Goal: Information Seeking & Learning: Learn about a topic

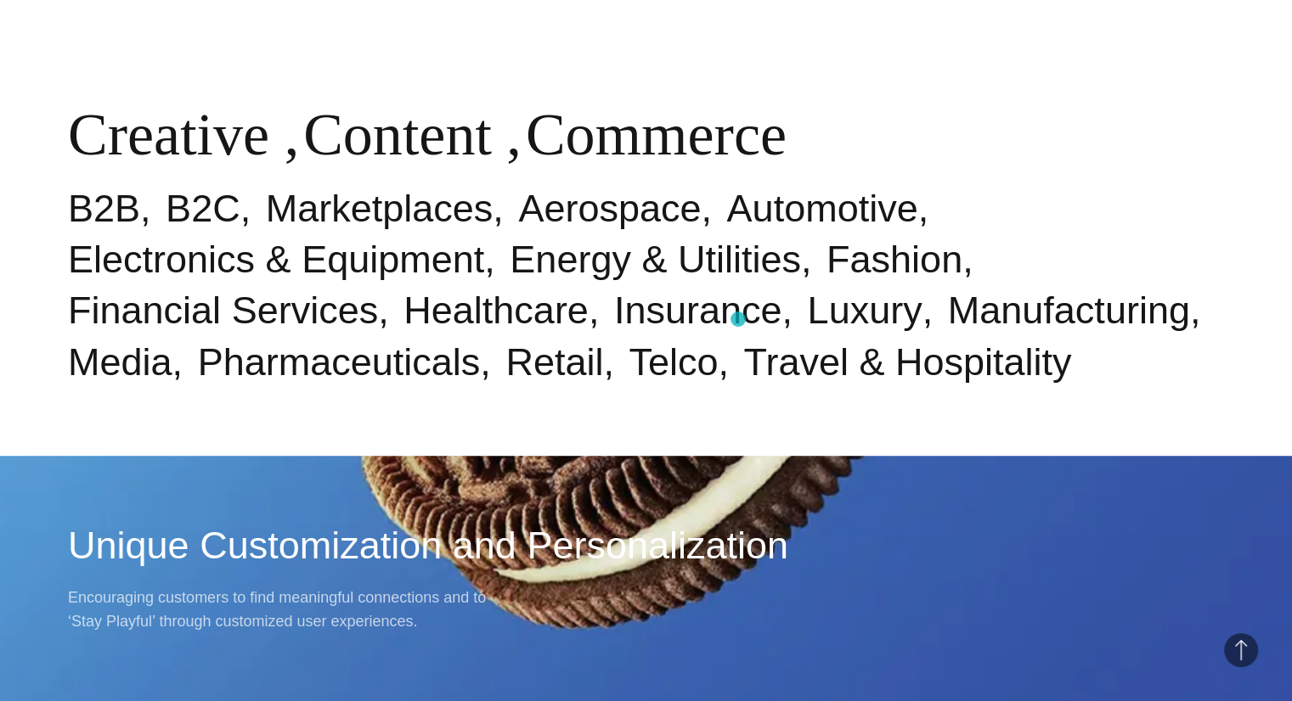
scroll to position [944, 0]
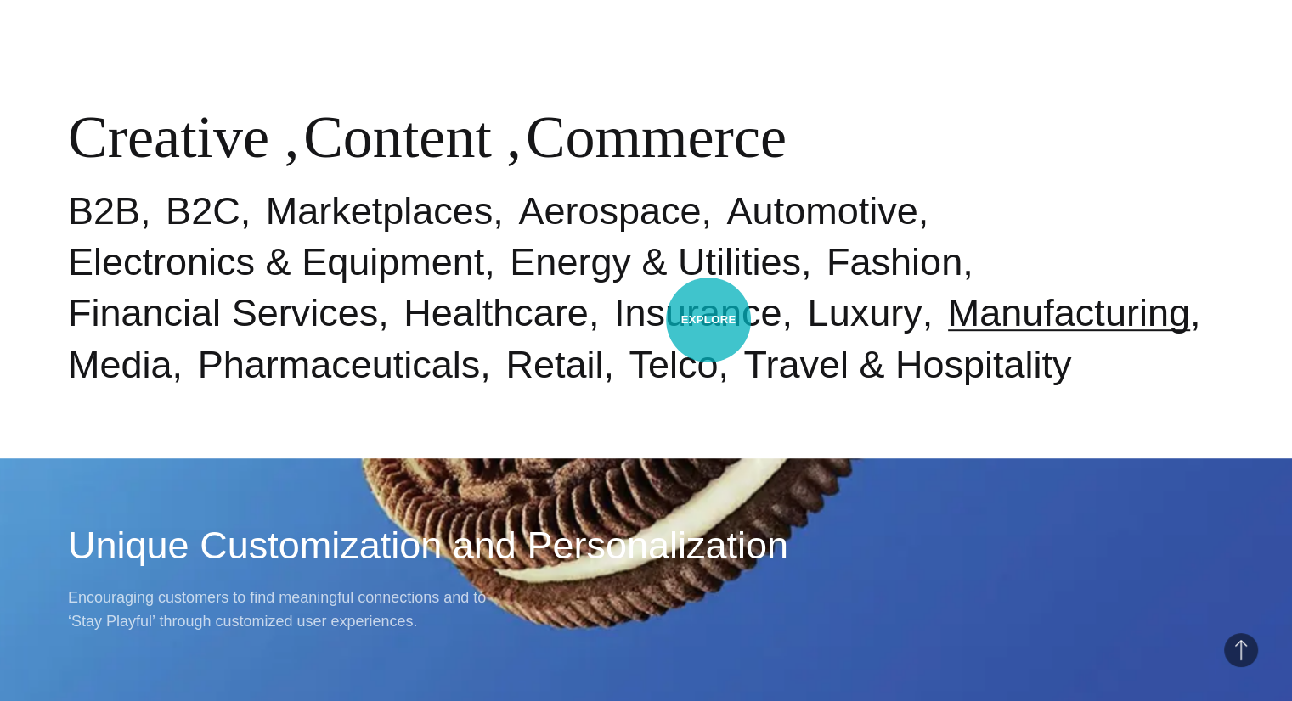
click at [948, 320] on link "Manufacturing" at bounding box center [1069, 312] width 242 height 43
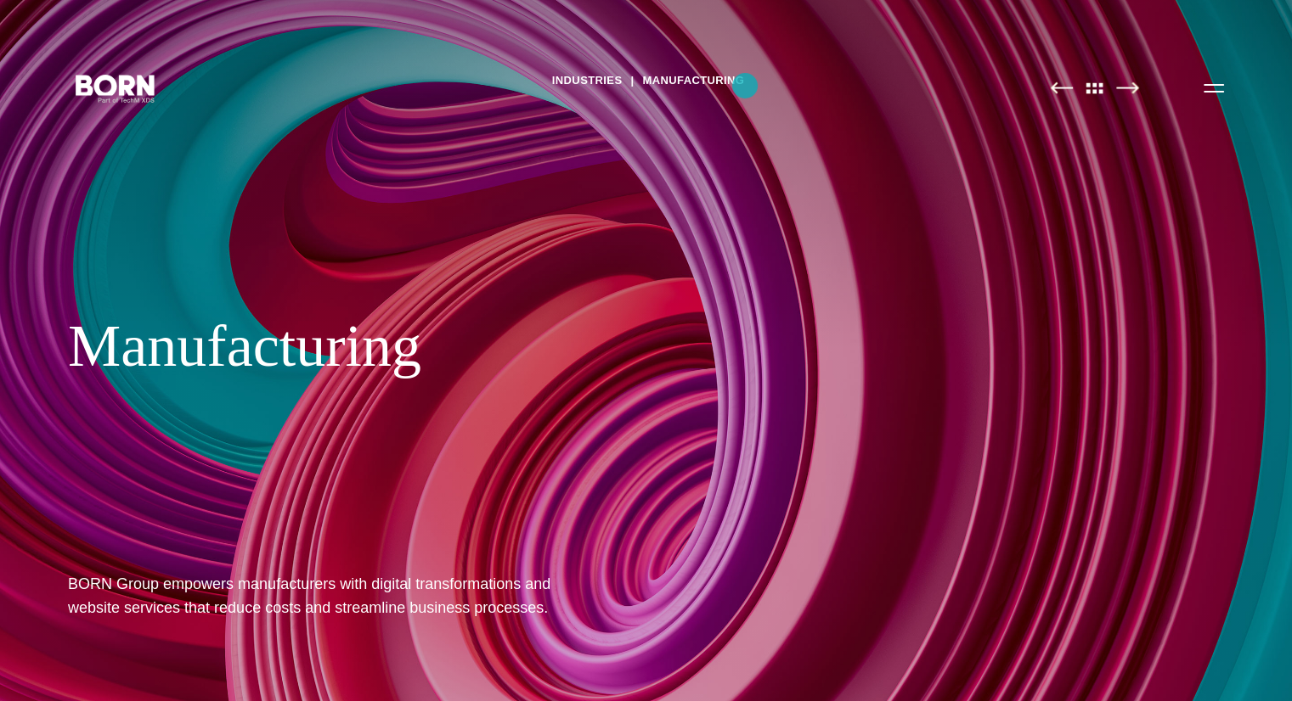
click at [988, 129] on div "Industries Manufacturing Manufacturing BORN Group empowers manufacturers with d…" at bounding box center [646, 350] width 1292 height 701
click at [1063, 89] on img at bounding box center [1061, 88] width 23 height 13
click at [1221, 93] on button "Primary Menu" at bounding box center [1213, 88] width 41 height 36
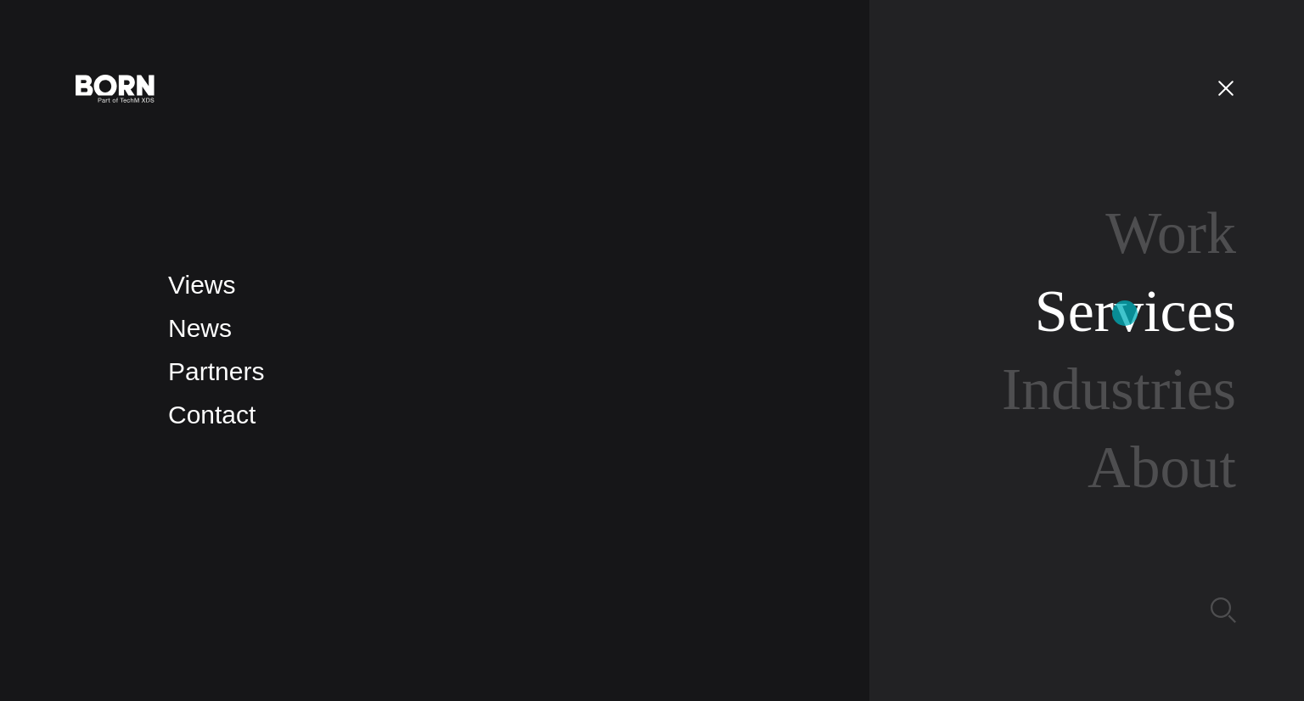
click at [1125, 313] on link "Services" at bounding box center [1135, 311] width 201 height 65
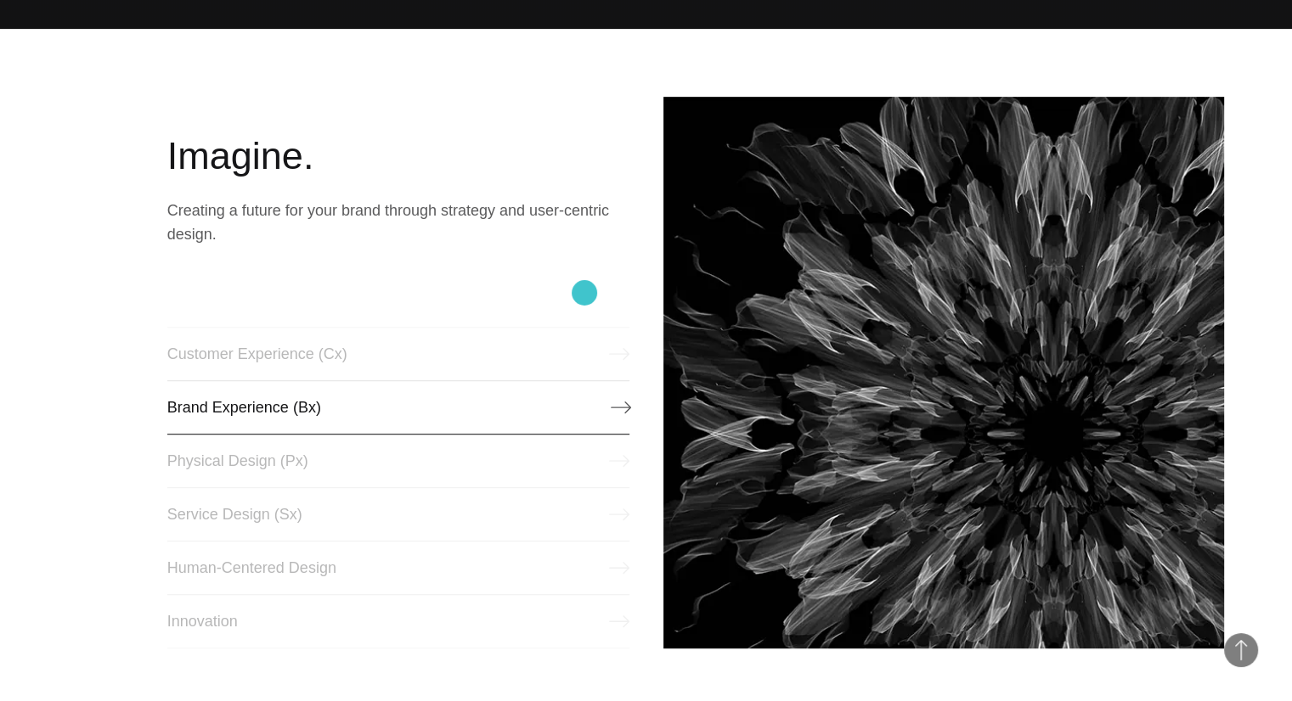
scroll to position [674, 0]
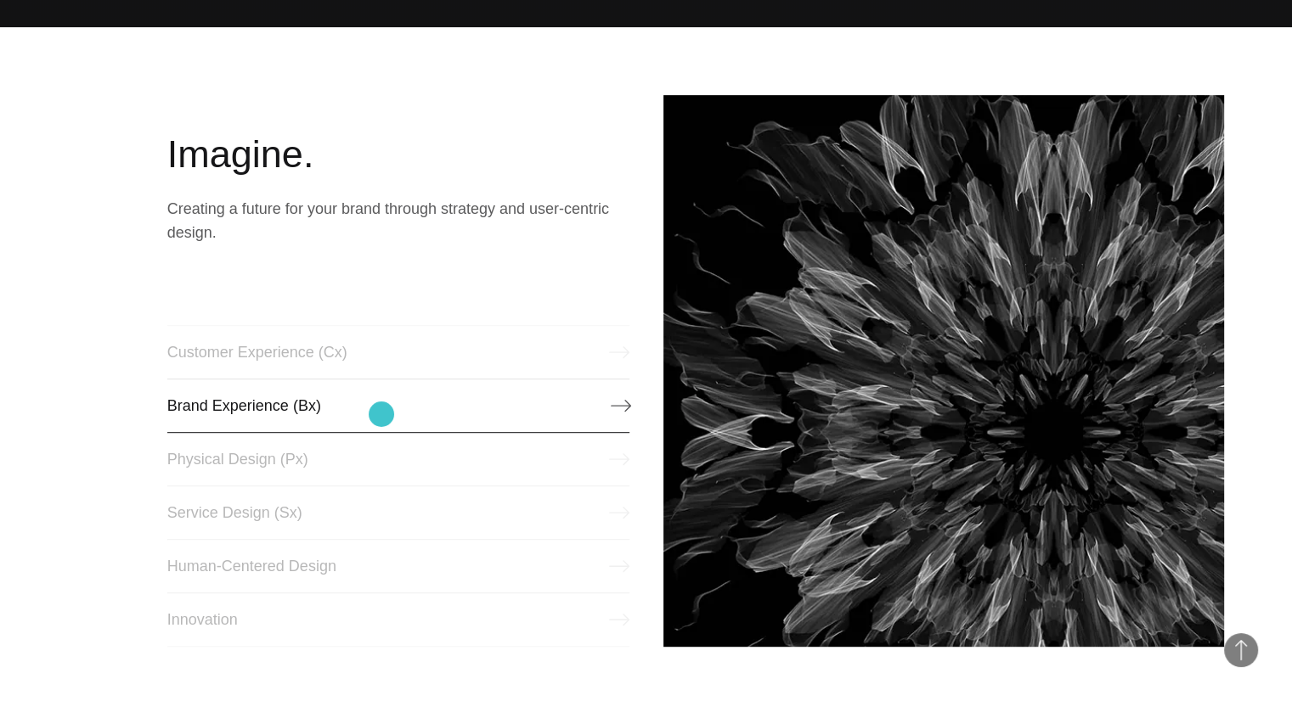
click at [381, 414] on link "Brand Experience (Bx)" at bounding box center [398, 406] width 462 height 54
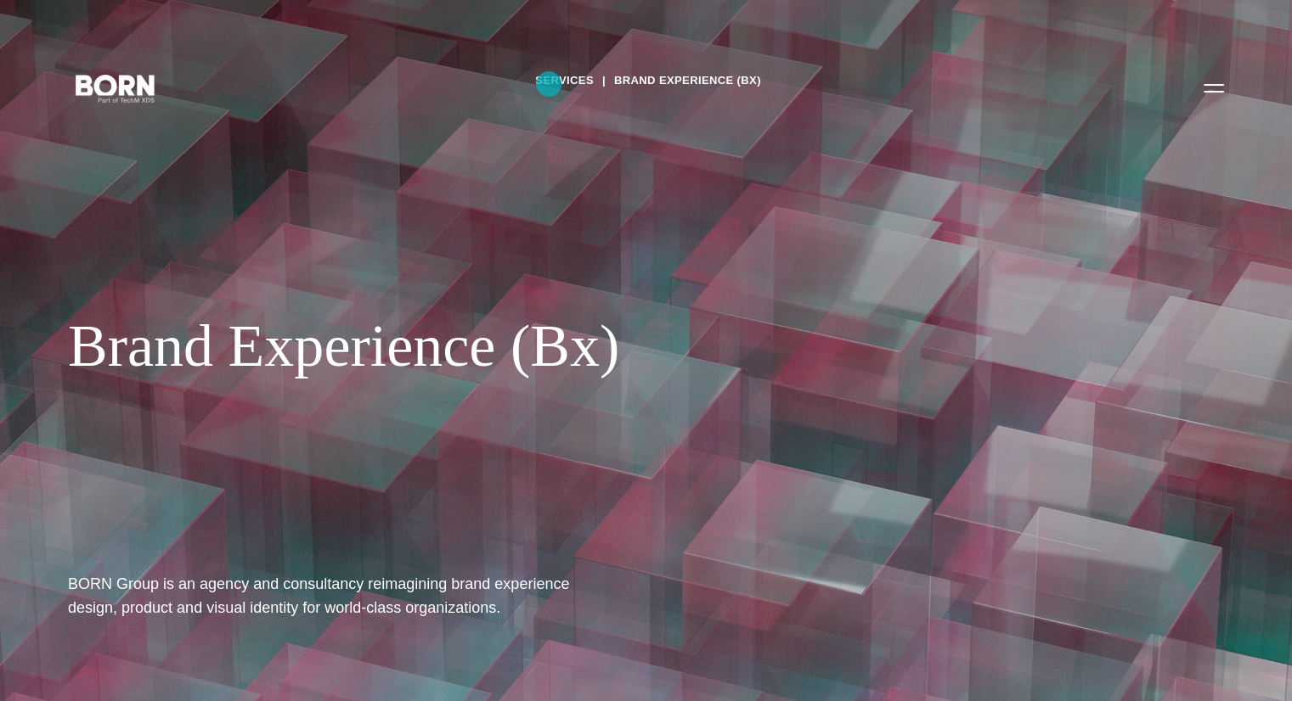
click at [551, 86] on link "Services" at bounding box center [564, 80] width 59 height 25
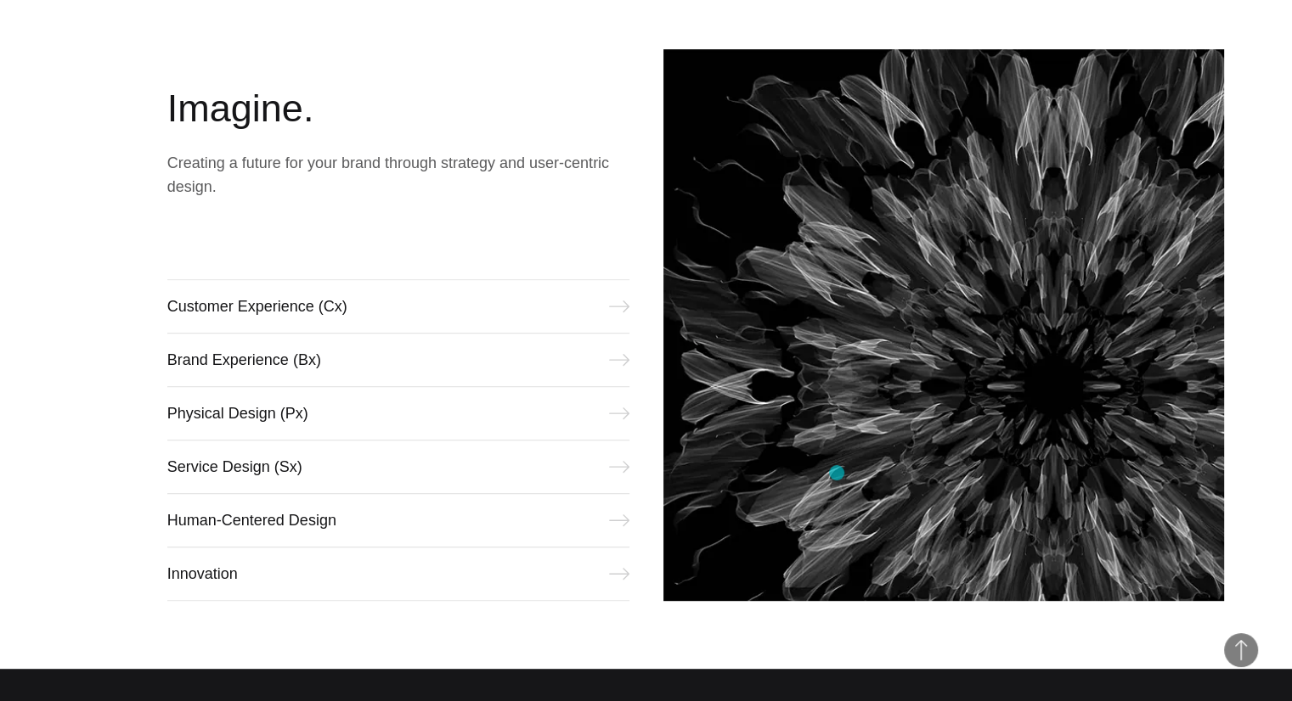
scroll to position [717, 0]
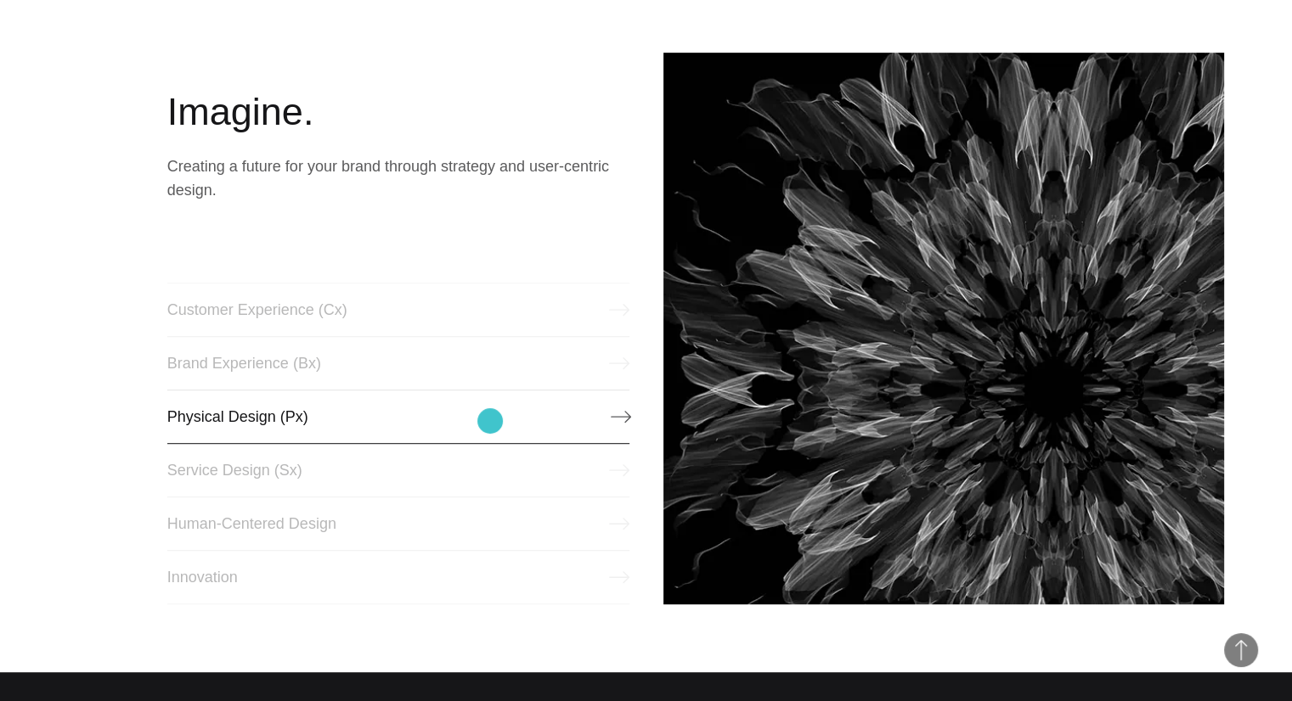
click at [490, 421] on link "Physical Design (Px)" at bounding box center [398, 417] width 462 height 54
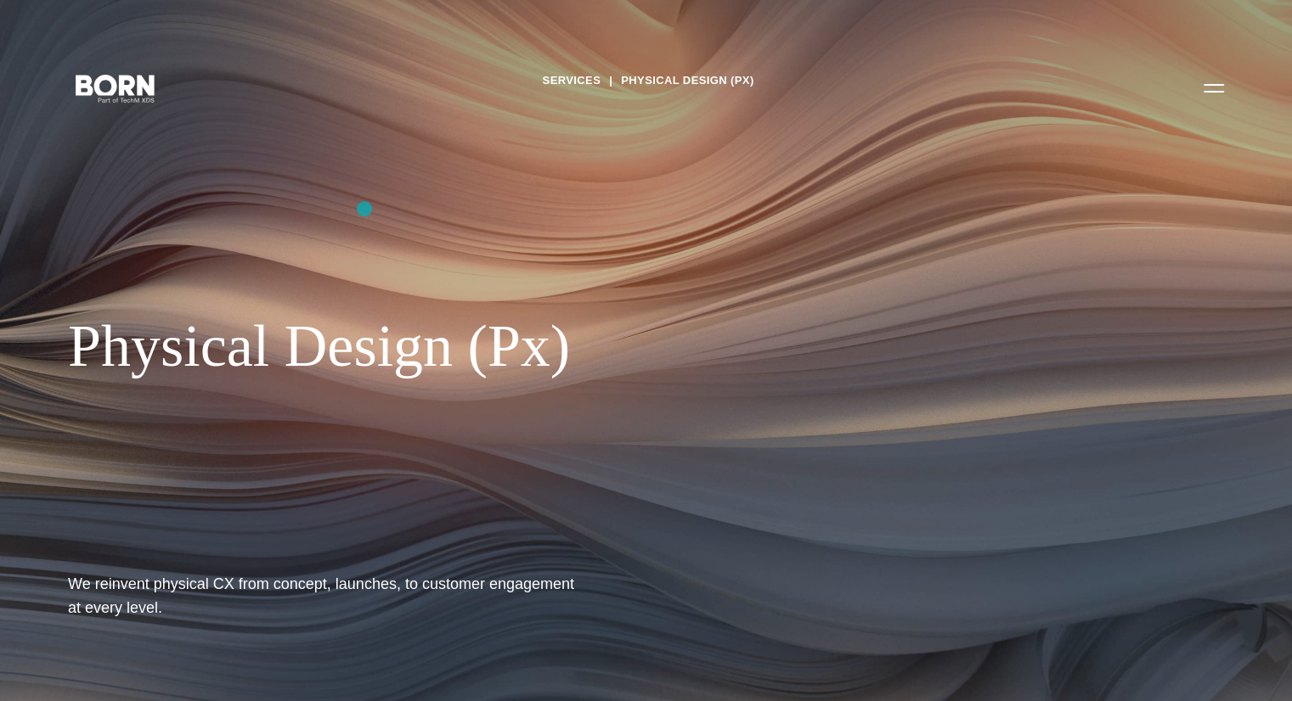
click at [364, 209] on div "Services Physical Design (Px) Physical Design (Px) We reinvent physical CX from…" at bounding box center [646, 350] width 1292 height 701
click at [1208, 100] on button "Primary Menu" at bounding box center [1213, 88] width 41 height 36
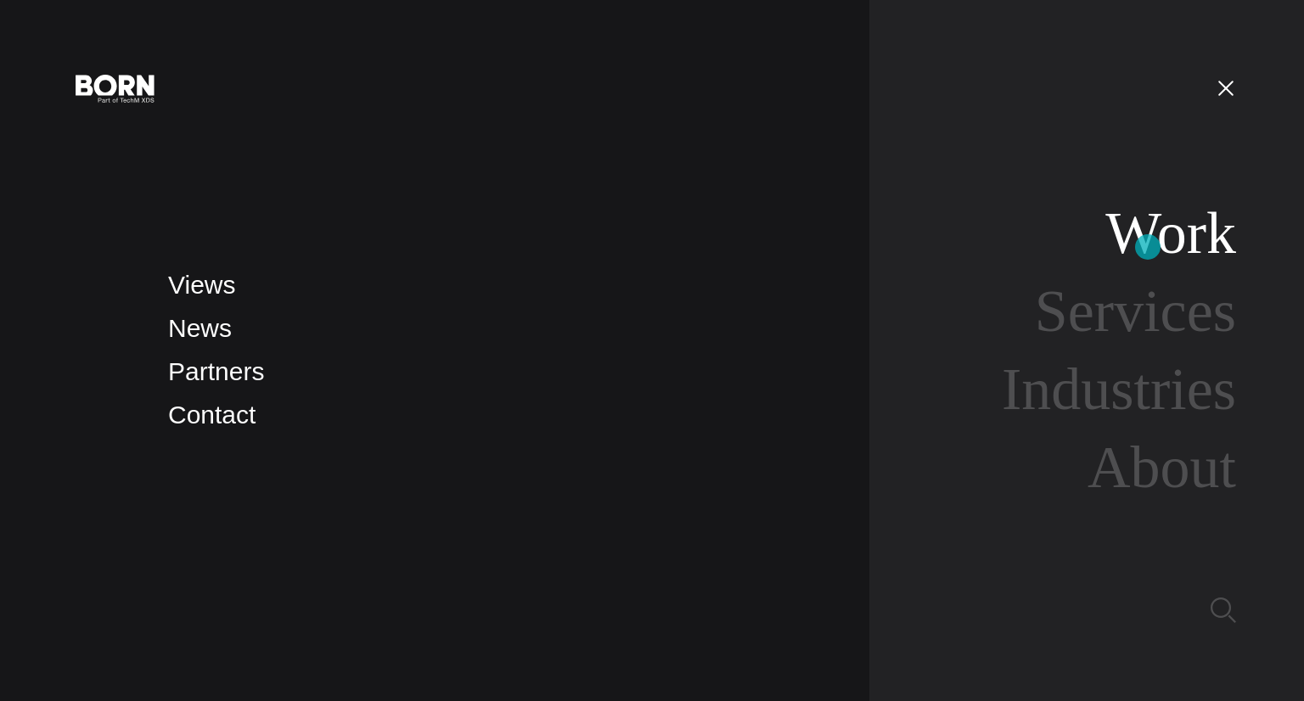
click at [1148, 247] on link "Work" at bounding box center [1171, 232] width 131 height 65
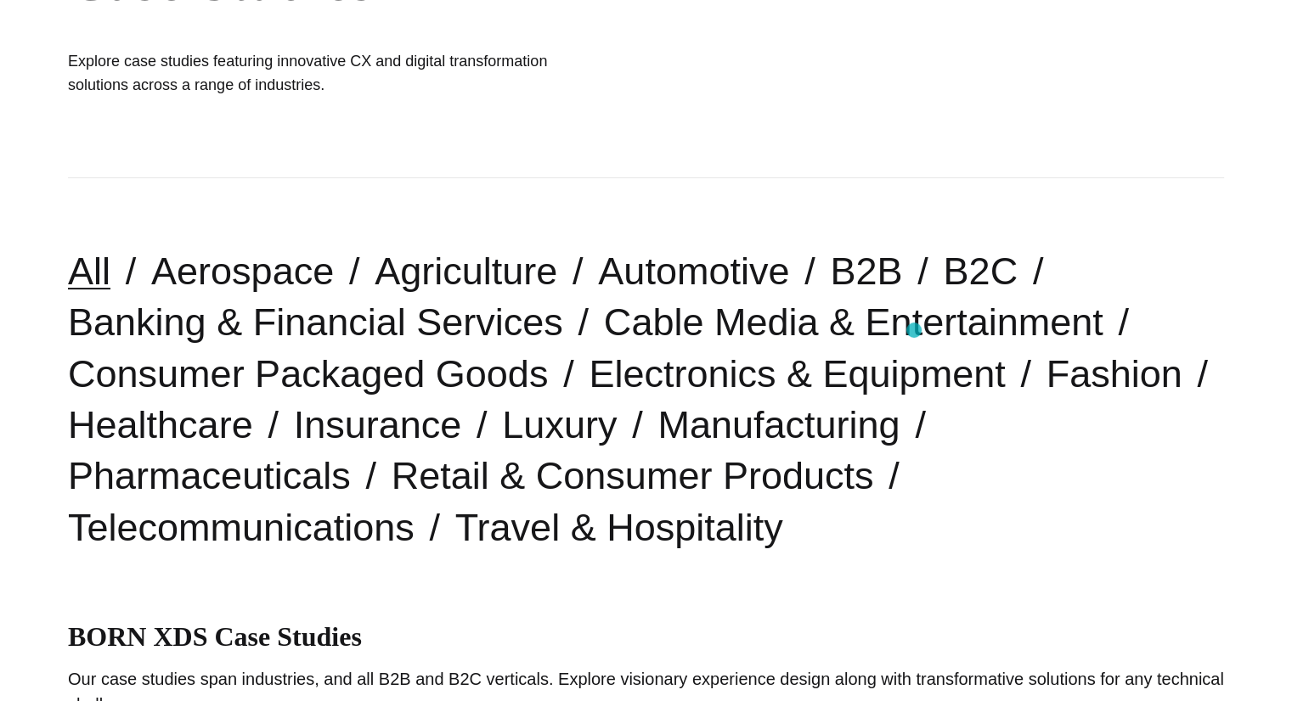
scroll to position [274, 0]
click at [652, 290] on link "Automotive" at bounding box center [693, 271] width 191 height 43
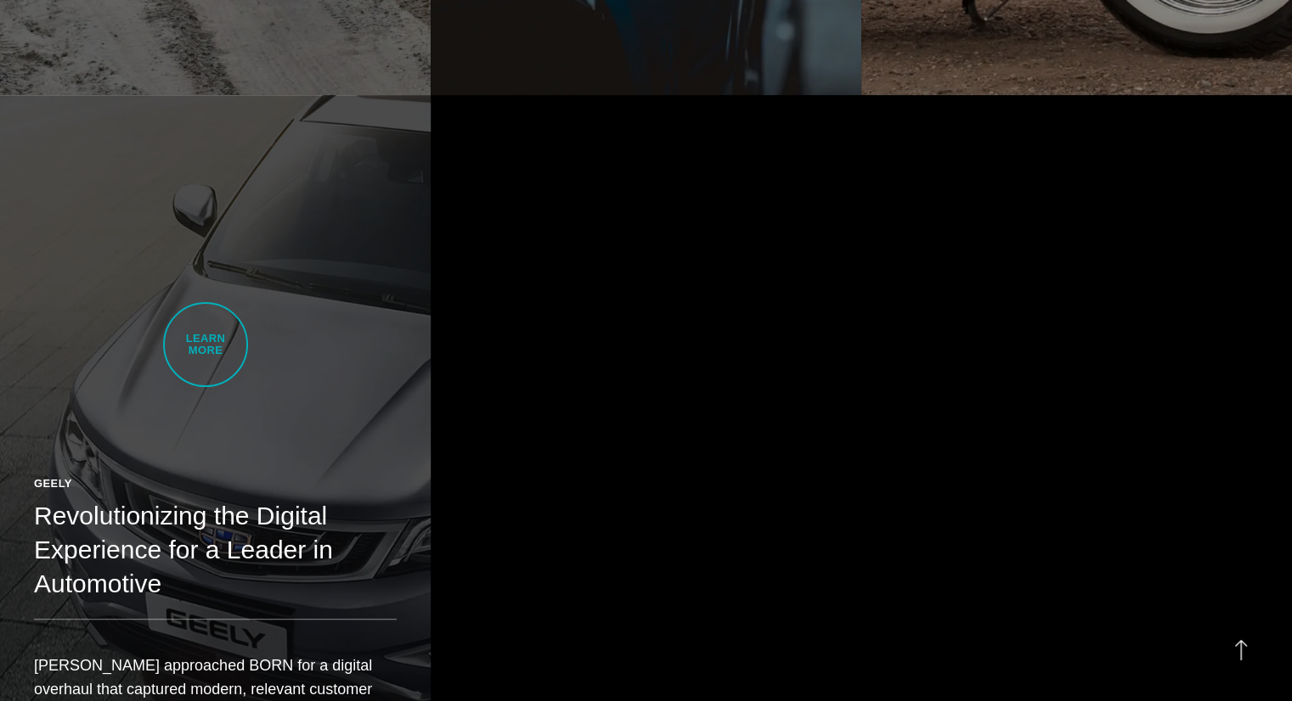
scroll to position [1626, 0]
click at [205, 345] on link "Geely Revolutionizing the Digital Experience for a Leader in Automotive [PERSON…" at bounding box center [215, 435] width 431 height 678
